Goal: Go to known website: Go to known website

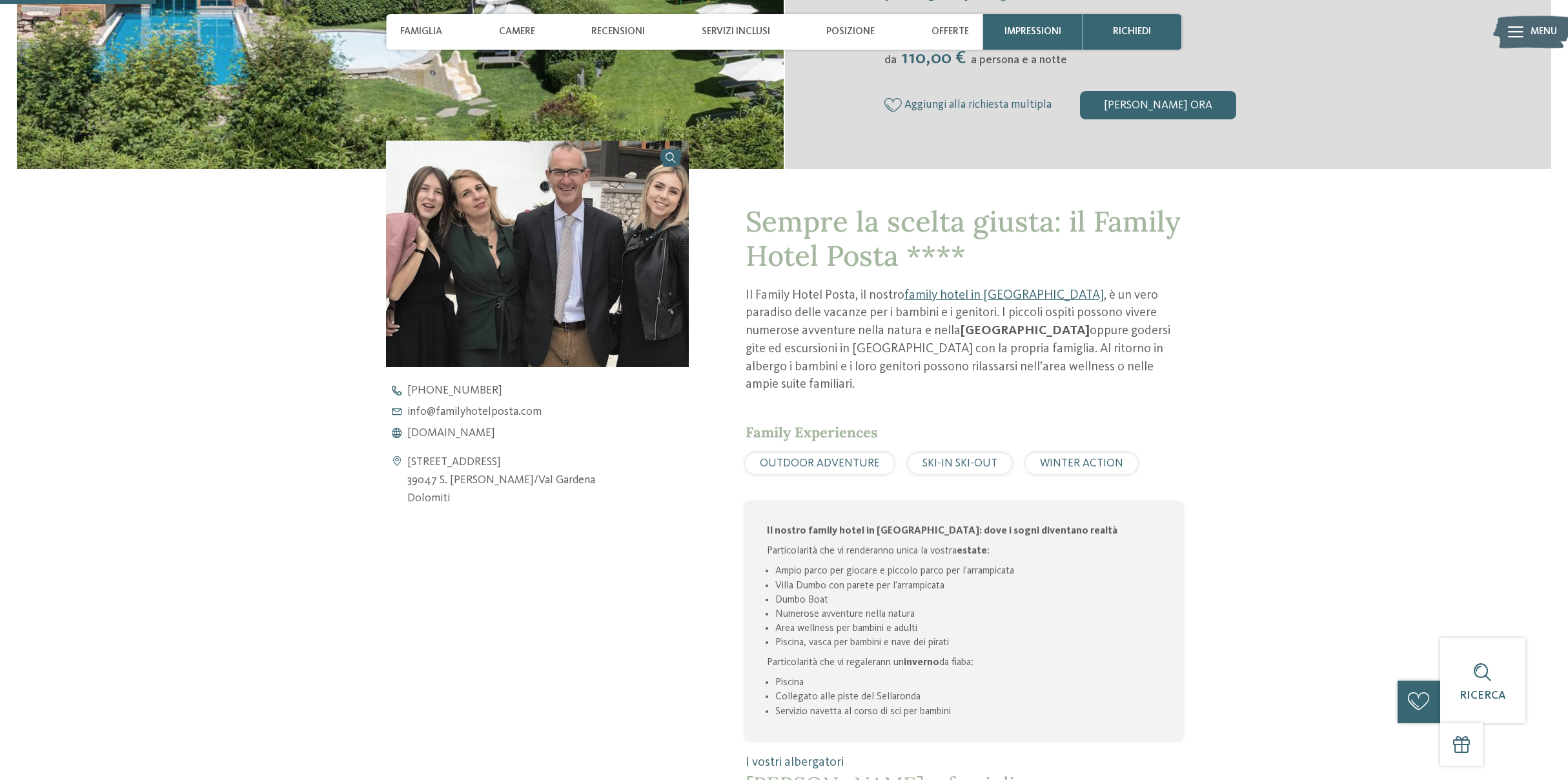
scroll to position [481, 0]
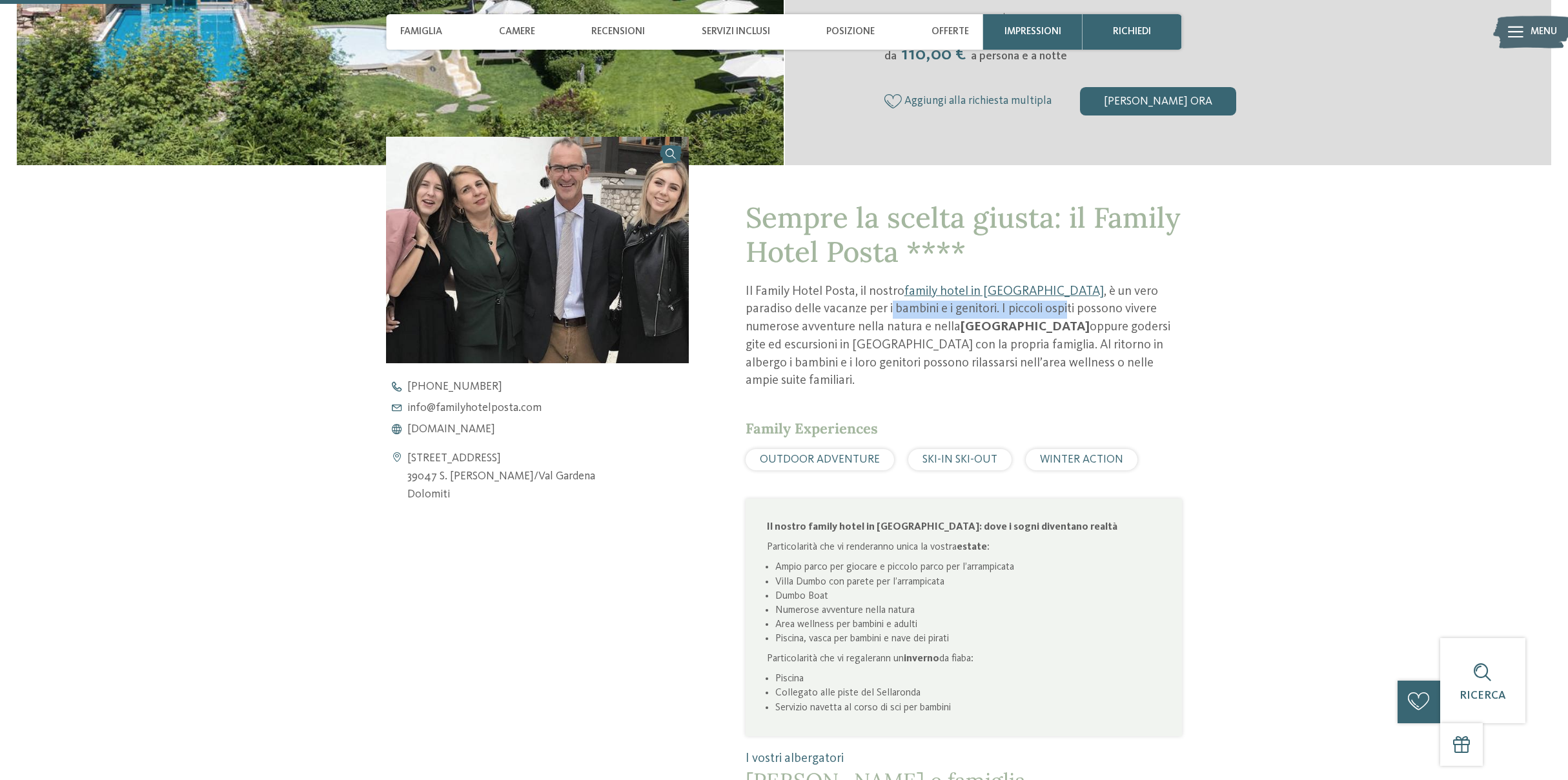
drag, startPoint x: 816, startPoint y: 311, endPoint x: 1009, endPoint y: 316, distance: 193.1
click at [992, 311] on p "Il Family Hotel Posta, il nostro family hotel in [GEOGRAPHIC_DATA] , è un vero …" at bounding box center [963, 337] width 436 height 107
click at [1054, 319] on p "Il Family Hotel Posta, il nostro family hotel in [GEOGRAPHIC_DATA] , è un vero …" at bounding box center [963, 337] width 436 height 107
drag, startPoint x: 819, startPoint y: 326, endPoint x: 1055, endPoint y: 321, distance: 236.1
click at [1051, 322] on p "Il Family Hotel Posta, il nostro family hotel in [GEOGRAPHIC_DATA] , è un vero …" at bounding box center [963, 337] width 436 height 107
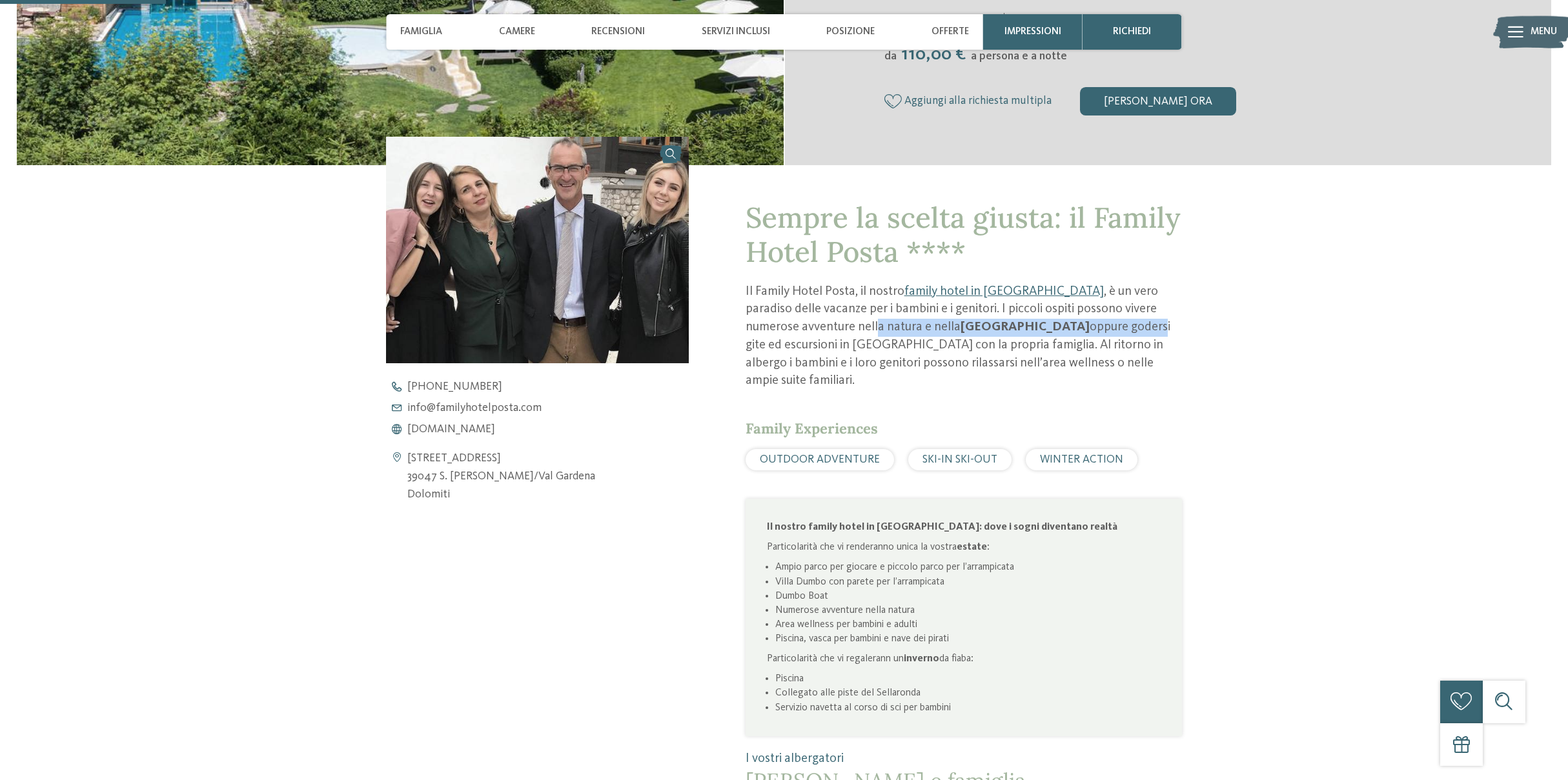
drag, startPoint x: 1025, startPoint y: 324, endPoint x: 950, endPoint y: 331, distance: 75.3
click at [1024, 325] on p "Il Family Hotel Posta, il nostro family hotel in [GEOGRAPHIC_DATA] , è un vero …" at bounding box center [963, 337] width 436 height 107
drag, startPoint x: 927, startPoint y: 331, endPoint x: 1158, endPoint y: 329, distance: 231.0
click at [1158, 329] on p "Il Family Hotel Posta, il nostro family hotel in [GEOGRAPHIC_DATA] , è un vero …" at bounding box center [963, 337] width 436 height 107
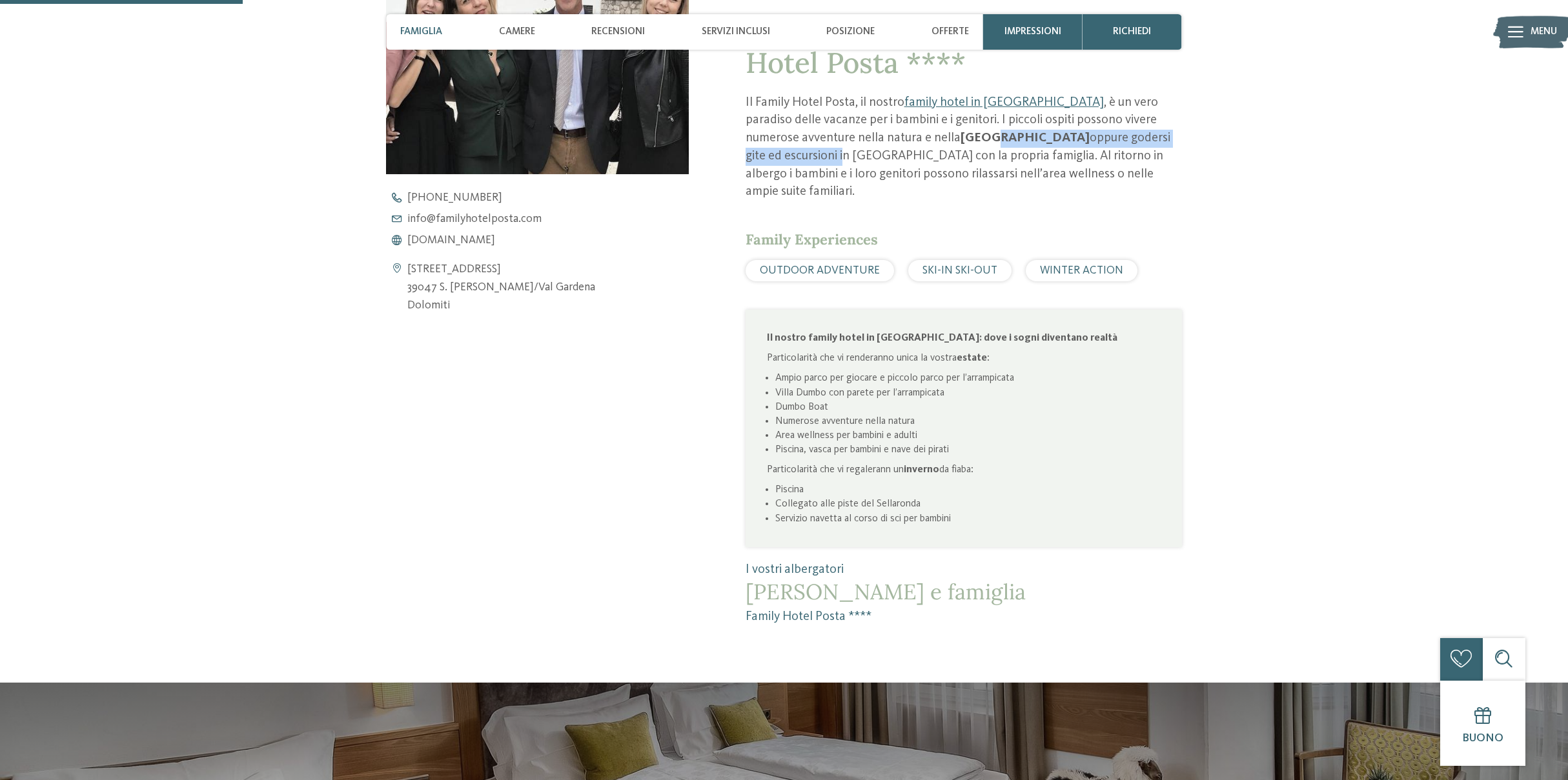
scroll to position [704, 0]
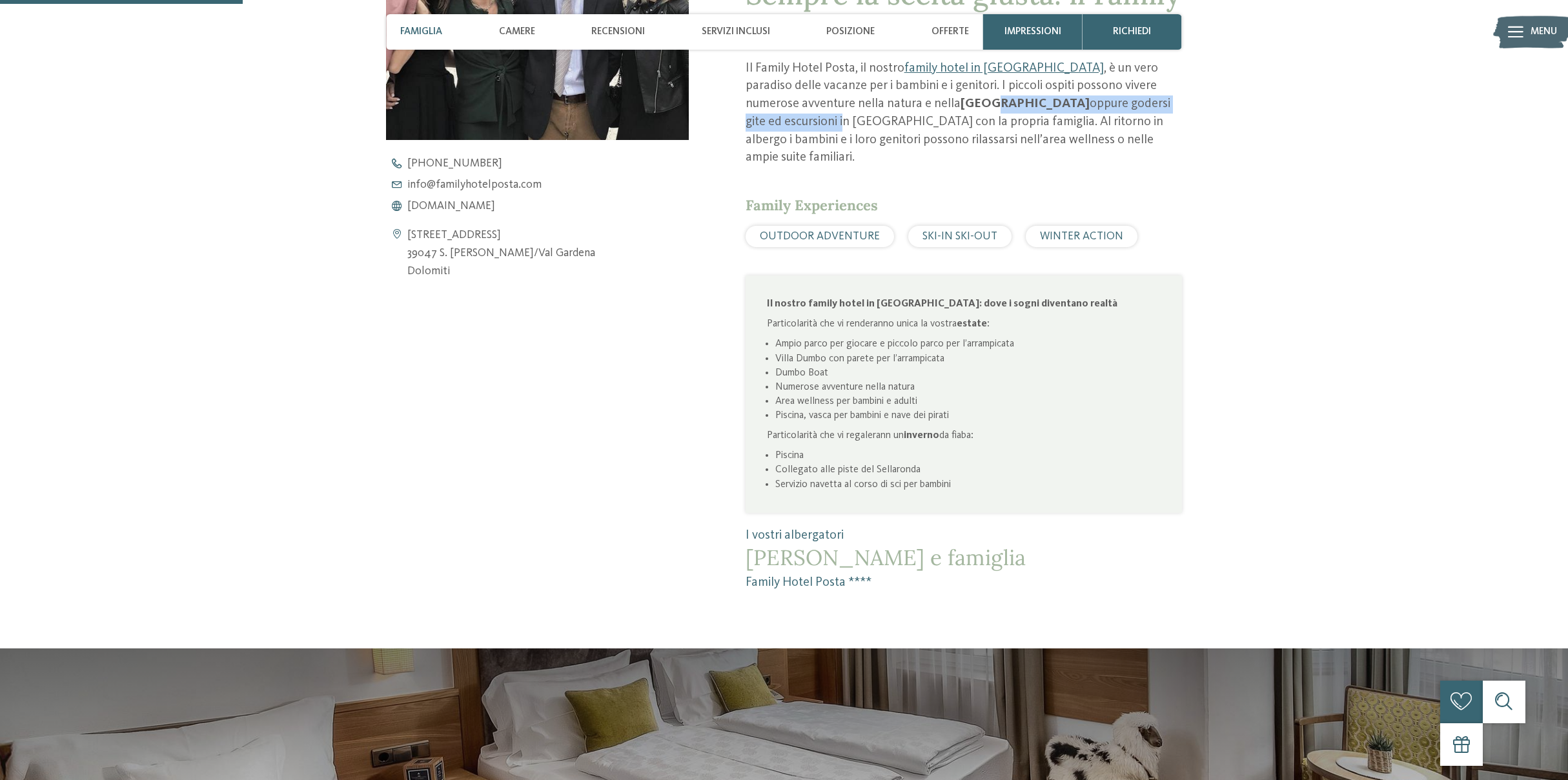
drag, startPoint x: 824, startPoint y: 329, endPoint x: 1054, endPoint y: 326, distance: 230.0
click at [1054, 337] on li "Ampio parco per giocare e piccolo parco per l’arrampicata" at bounding box center [967, 344] width 385 height 14
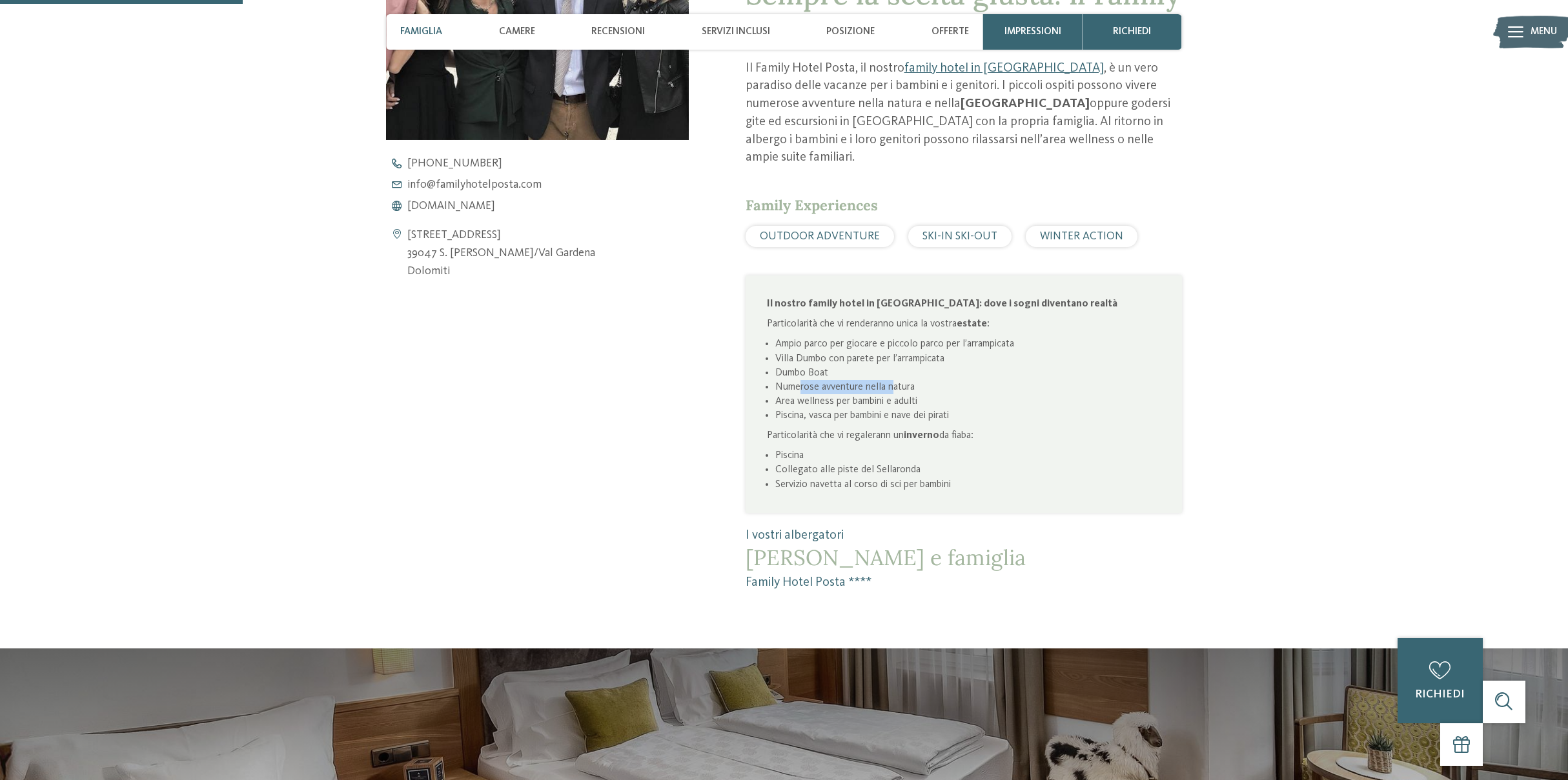
drag, startPoint x: 800, startPoint y: 375, endPoint x: 895, endPoint y: 373, distance: 95.0
click at [895, 380] on li "Numerose avventure nella natura" at bounding box center [967, 388] width 385 height 14
drag, startPoint x: 885, startPoint y: 380, endPoint x: 849, endPoint y: 377, distance: 36.1
click at [883, 395] on li "Area wellness per bambini e adulti" at bounding box center [967, 402] width 385 height 14
click at [820, 408] on li "Piscina, vasca per bambini e nave dei pirati" at bounding box center [967, 415] width 385 height 14
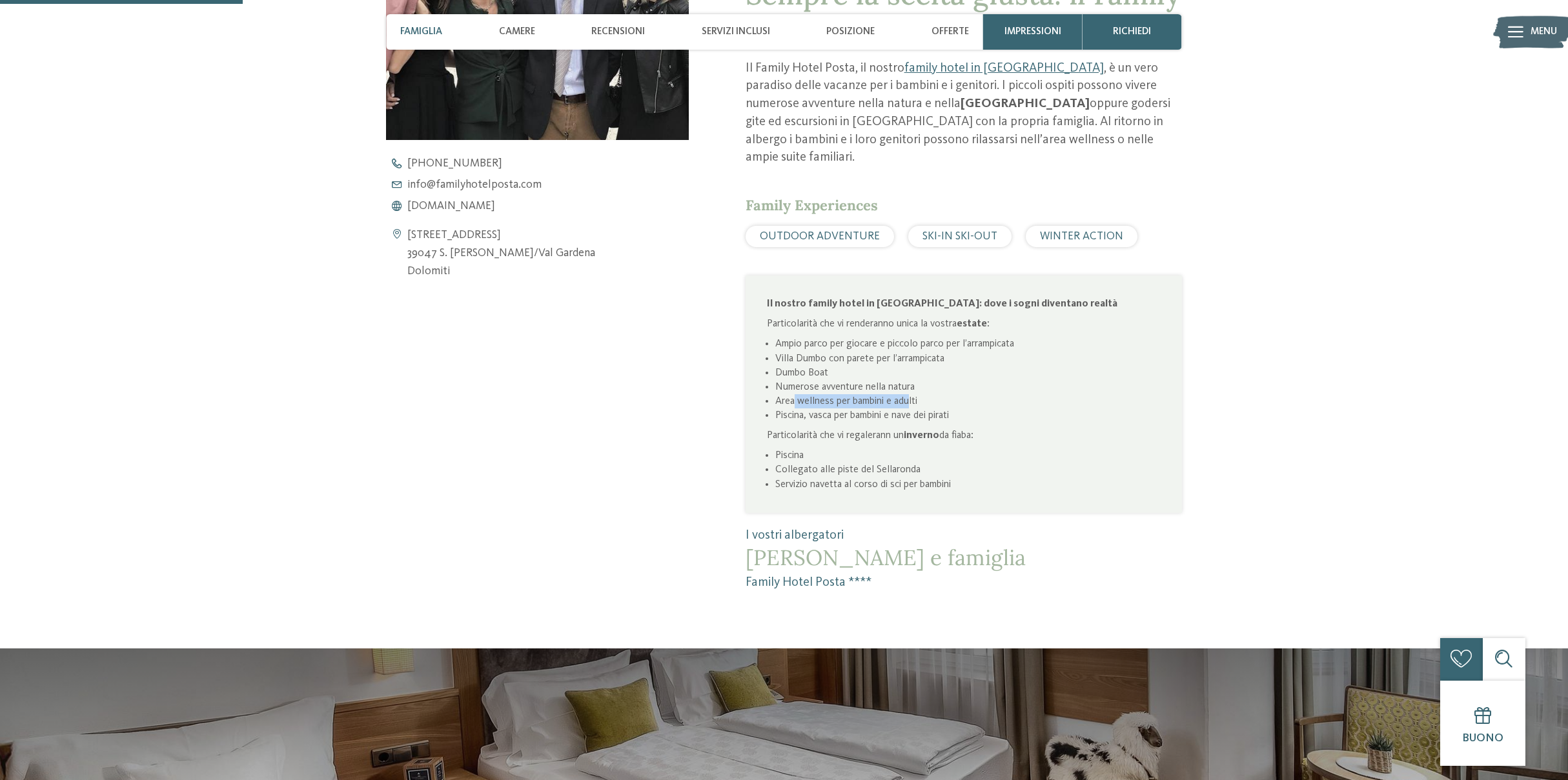
drag, startPoint x: 794, startPoint y: 382, endPoint x: 909, endPoint y: 384, distance: 115.0
click at [909, 395] on li "Area wellness per bambini e adulti" at bounding box center [967, 402] width 385 height 14
click at [846, 395] on li "Area wellness per bambini e adulti" at bounding box center [967, 402] width 385 height 14
drag, startPoint x: 780, startPoint y: 391, endPoint x: 960, endPoint y: 397, distance: 180.1
click at [938, 408] on li "Piscina, vasca per bambini e nave dei pirati" at bounding box center [967, 415] width 385 height 14
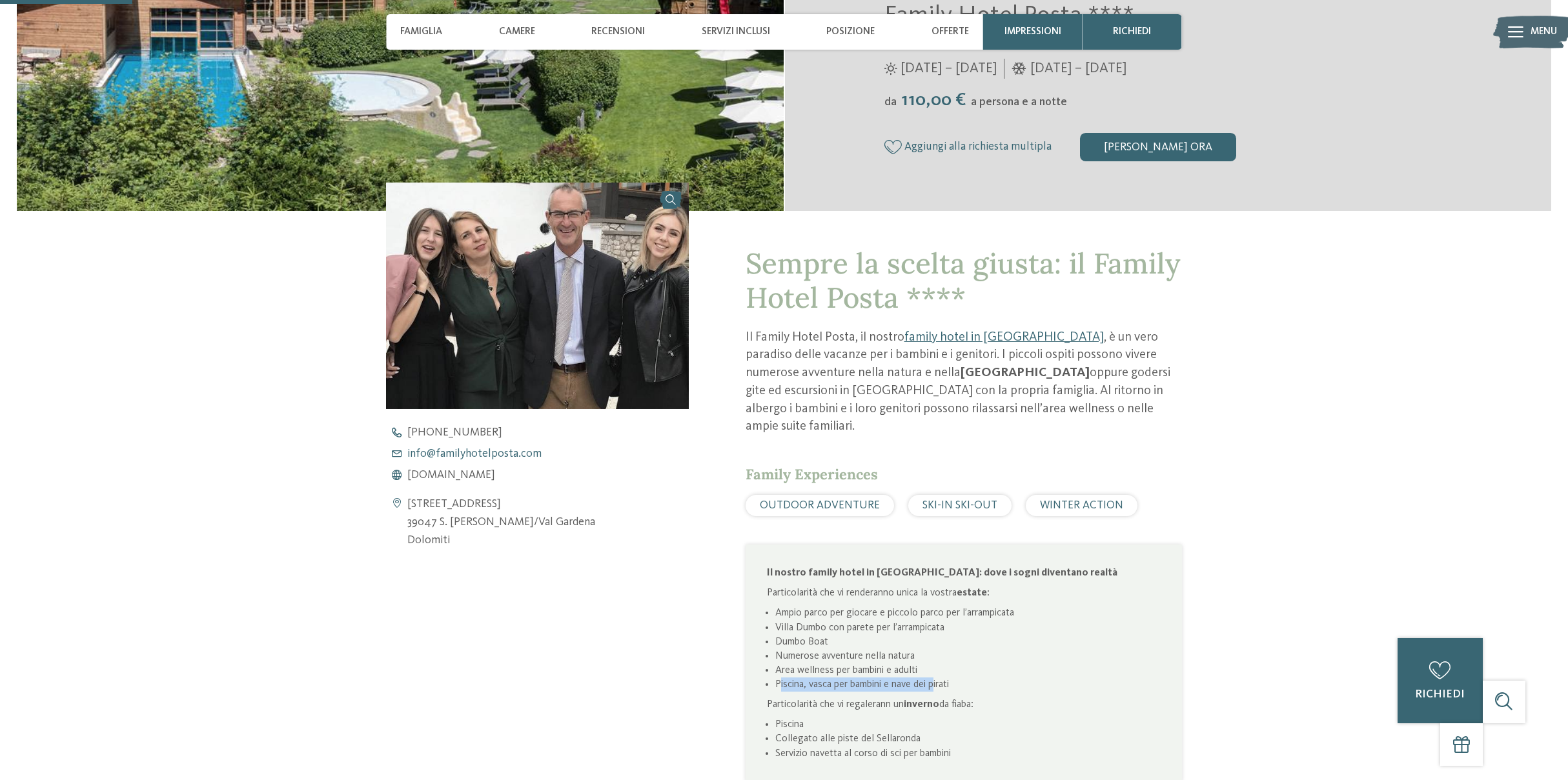
scroll to position [373, 0]
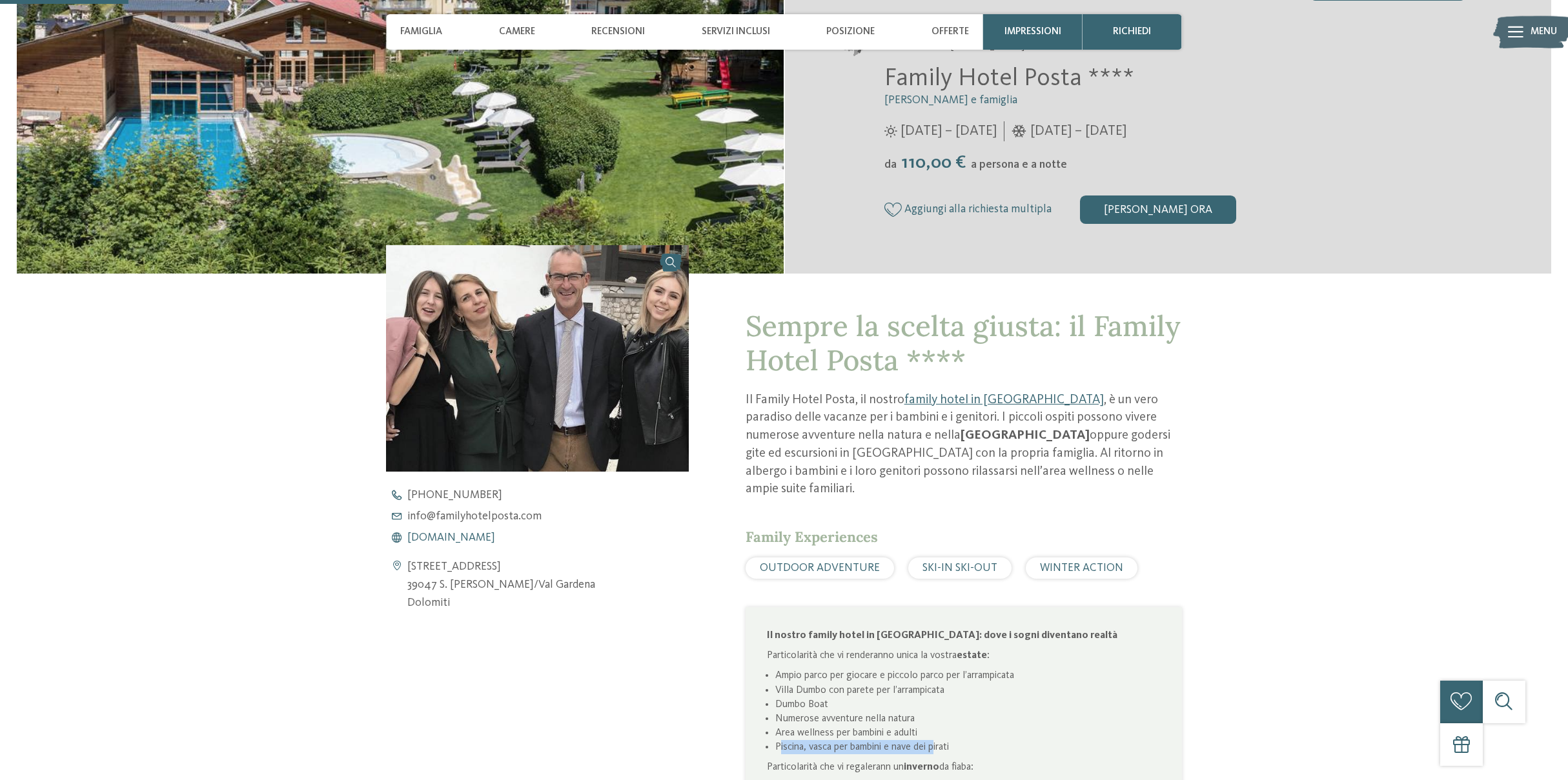
click at [495, 536] on span "[DOMAIN_NAME]" at bounding box center [451, 538] width 88 height 11
